Goal: Use online tool/utility: Use online tool/utility

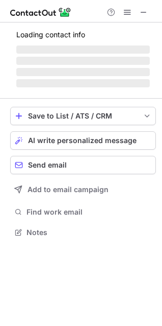
scroll to position [231, 162]
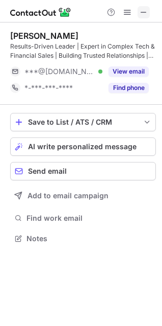
click at [146, 9] on span at bounding box center [144, 12] width 8 height 8
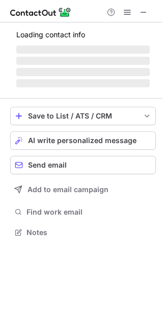
scroll to position [238, 162]
